Goal: Task Accomplishment & Management: Manage account settings

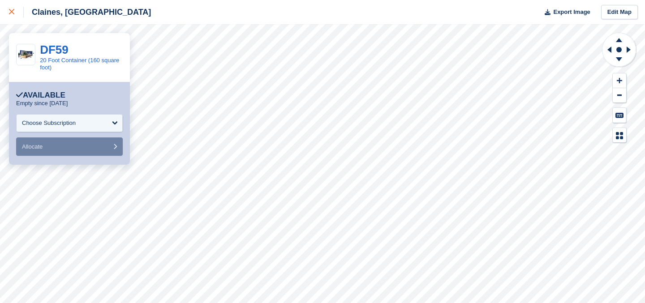
click at [18, 7] on div at bounding box center [16, 12] width 15 height 11
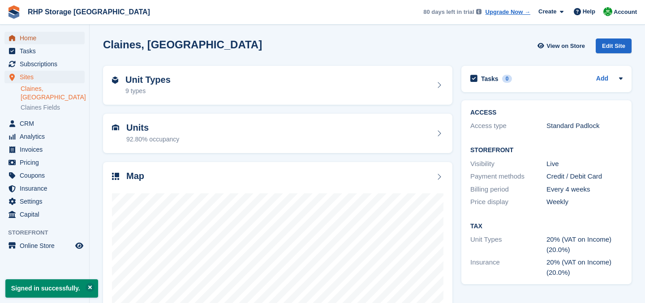
click at [35, 37] on span "Home" at bounding box center [47, 38] width 54 height 13
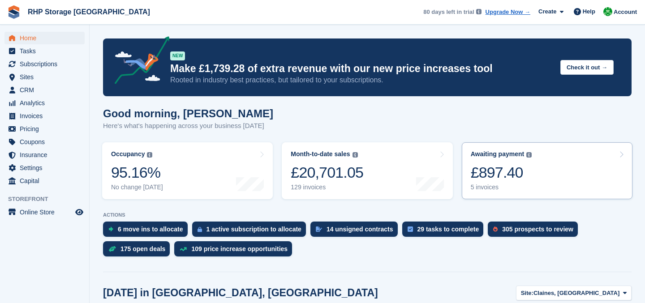
click at [515, 180] on div "£897.40" at bounding box center [501, 173] width 61 height 18
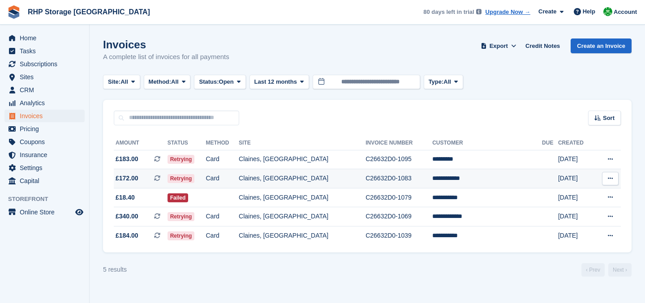
click at [336, 183] on td "Claines, [GEOGRAPHIC_DATA]" at bounding box center [302, 178] width 127 height 19
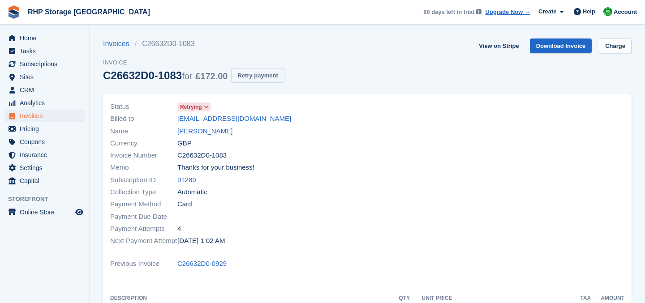
click at [273, 73] on button "Retry payment" at bounding box center [257, 75] width 53 height 15
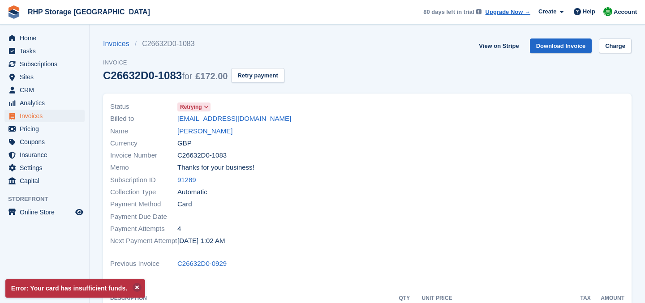
drag, startPoint x: 253, startPoint y: 121, endPoint x: 164, endPoint y: 118, distance: 88.8
click at [164, 118] on div "Billed to faz1tyres@gmail.com" at bounding box center [236, 119] width 252 height 12
copy div "faz1tyres@gmail.com"
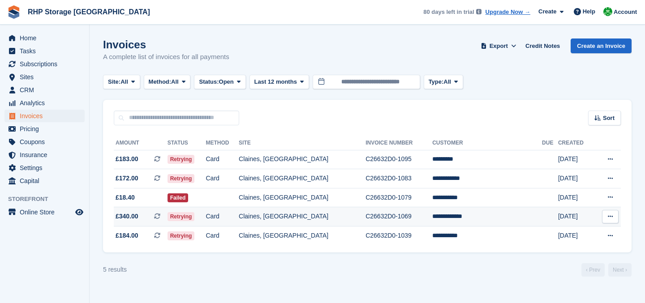
click at [307, 218] on td "Claines, [GEOGRAPHIC_DATA]" at bounding box center [302, 217] width 127 height 19
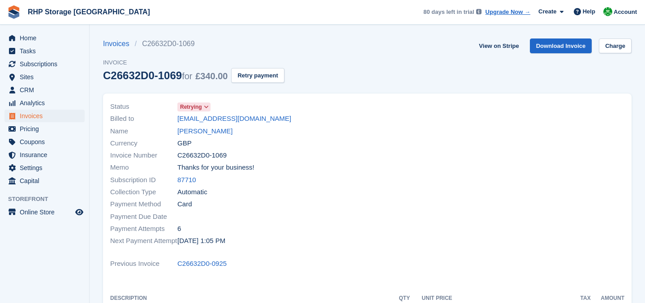
drag, startPoint x: 273, startPoint y: 116, endPoint x: 161, endPoint y: 120, distance: 112.6
click at [161, 120] on div "Billed to aginstallations@yahoo.com" at bounding box center [236, 119] width 252 height 12
copy div "aginstallations@yahoo.com"
click at [319, 114] on div "Billed to aginstallations@yahoo.com" at bounding box center [236, 119] width 252 height 12
click at [268, 78] on button "Retry payment" at bounding box center [257, 75] width 53 height 15
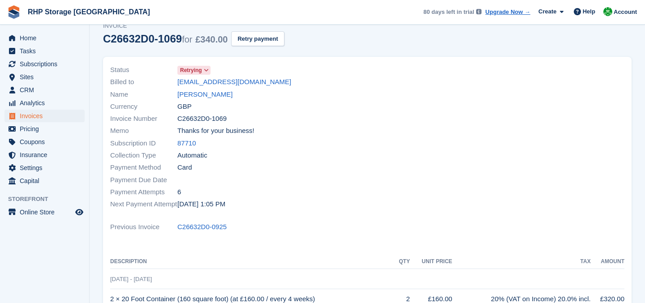
scroll to position [46, 0]
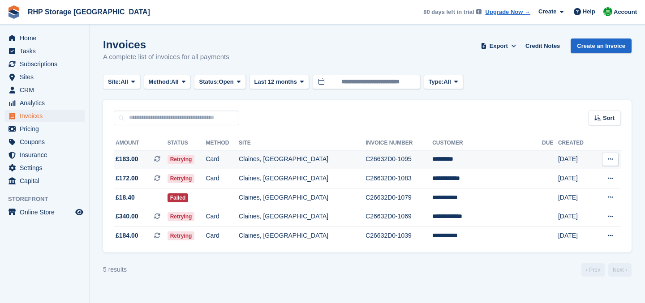
click at [239, 156] on td "Card" at bounding box center [222, 159] width 33 height 19
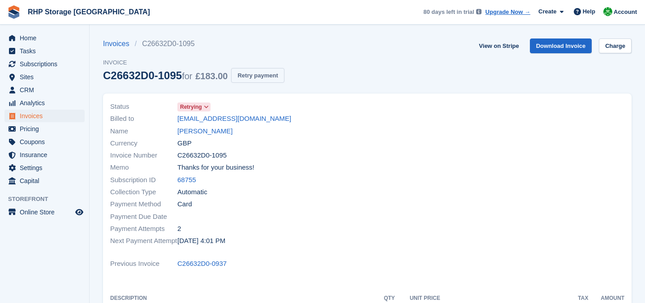
click at [266, 75] on button "Retry payment" at bounding box center [257, 75] width 53 height 15
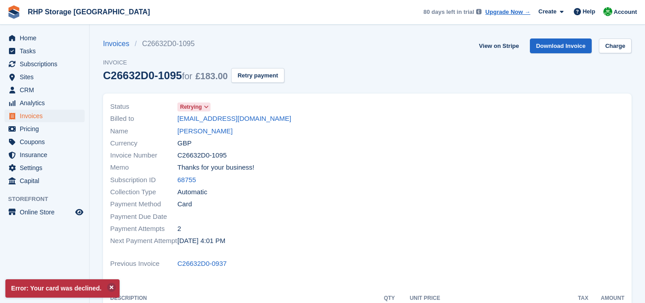
drag, startPoint x: 309, startPoint y: 121, endPoint x: 174, endPoint y: 117, distance: 134.9
click at [174, 117] on div "Billed to [EMAIL_ADDRESS][DOMAIN_NAME]" at bounding box center [236, 119] width 252 height 12
copy div "[EMAIL_ADDRESS][DOMAIN_NAME]"
